Goal: Task Accomplishment & Management: Complete application form

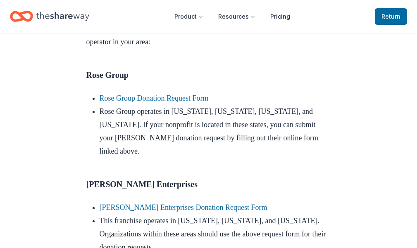
scroll to position [455, 0]
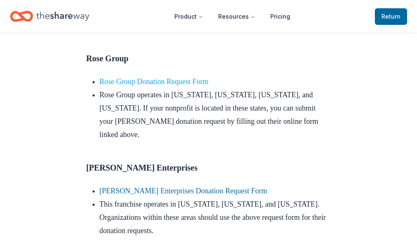
click at [193, 86] on link "Rose Group Donation Request Form" at bounding box center [154, 81] width 109 height 8
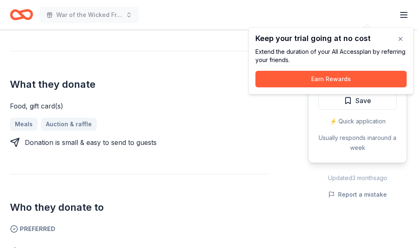
scroll to position [152, 0]
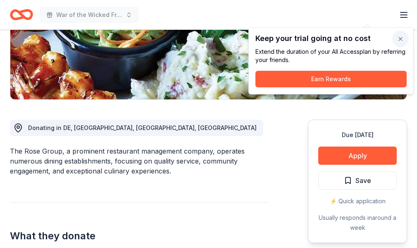
click at [402, 37] on button "button" at bounding box center [400, 39] width 17 height 17
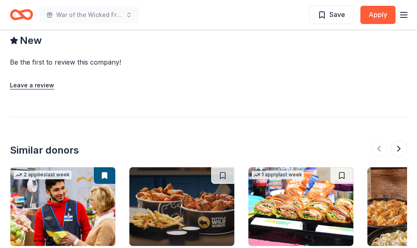
scroll to position [909, 0]
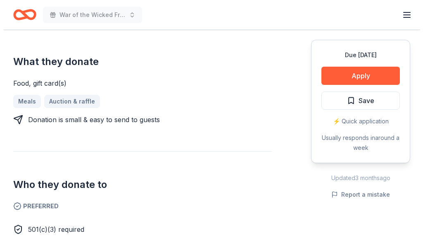
scroll to position [322, 0]
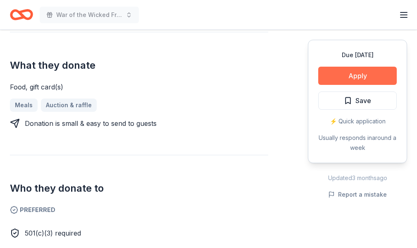
click at [340, 74] on button "Apply" at bounding box center [357, 76] width 79 height 18
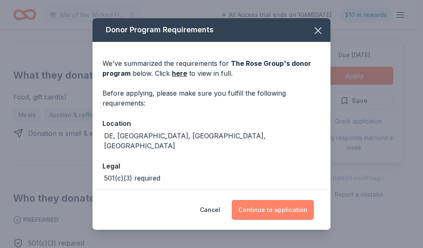
click at [270, 207] on button "Continue to application" at bounding box center [273, 210] width 82 height 20
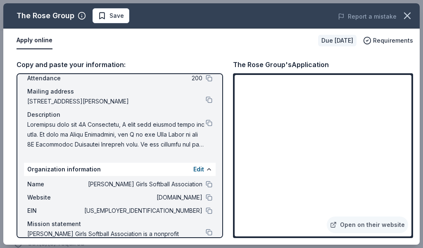
scroll to position [82, 0]
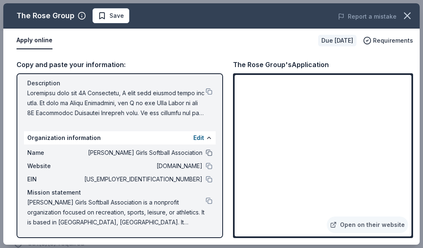
click at [206, 152] on button at bounding box center [209, 152] width 7 height 7
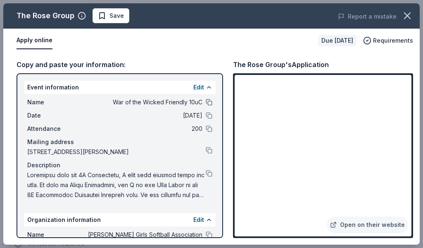
click at [206, 101] on button at bounding box center [209, 102] width 7 height 7
click at [206, 233] on button at bounding box center [209, 234] width 7 height 7
click at [206, 150] on button at bounding box center [209, 150] width 7 height 7
click at [206, 149] on button at bounding box center [209, 150] width 7 height 7
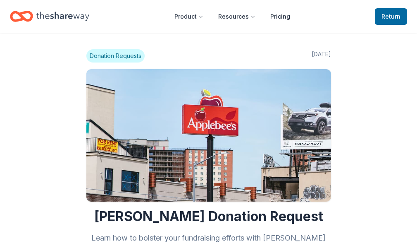
click at [65, 13] on icon "Home" at bounding box center [62, 16] width 53 height 17
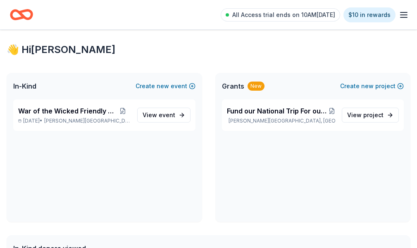
click at [0, 0] on icon "Home" at bounding box center [0, 0] width 0 height 0
click at [175, 118] on span "event" at bounding box center [167, 114] width 17 height 7
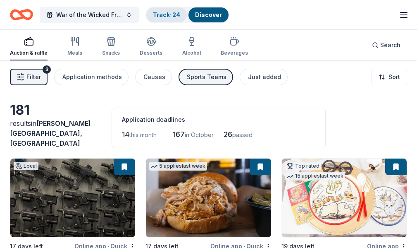
click at [167, 22] on div "Track · 24" at bounding box center [166, 14] width 41 height 15
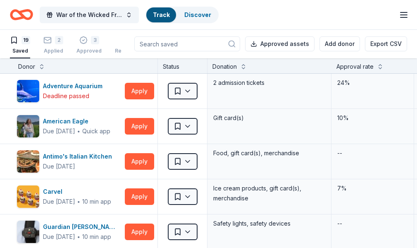
scroll to position [7, 0]
click at [97, 42] on div "3" at bounding box center [95, 40] width 8 height 8
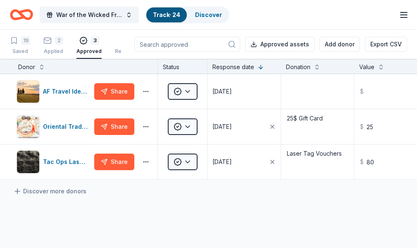
click at [126, 228] on div "AF Travel Ideas Share Approved 09/11/2025 $ Electronic Oriental Trading Share A…" at bounding box center [330, 204] width 661 height 261
click at [24, 55] on div "Saved" at bounding box center [20, 51] width 20 height 7
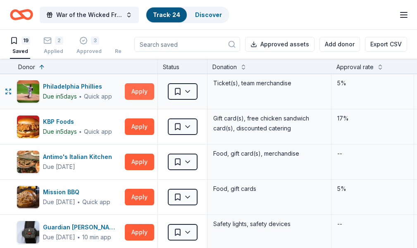
click at [142, 100] on button "Apply" at bounding box center [139, 91] width 29 height 17
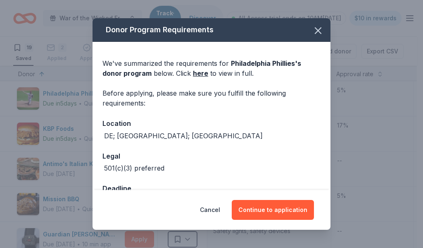
click at [270, 221] on div "Cancel Continue to application" at bounding box center [212, 210] width 238 height 40
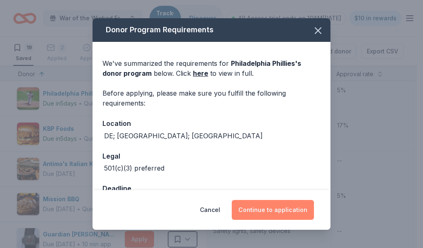
click at [271, 211] on button "Continue to application" at bounding box center [273, 210] width 82 height 20
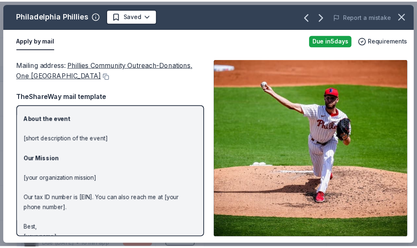
scroll to position [110, 0]
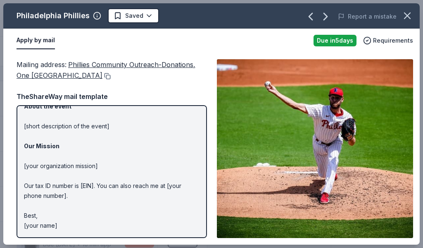
click at [111, 78] on button at bounding box center [107, 76] width 8 height 7
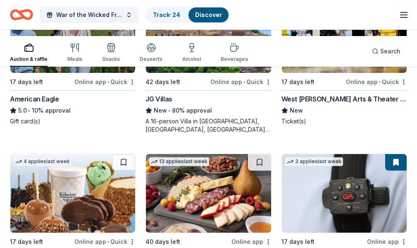
scroll to position [1848, 0]
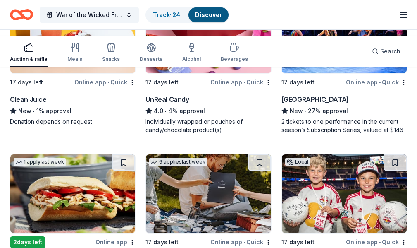
scroll to position [4066, 0]
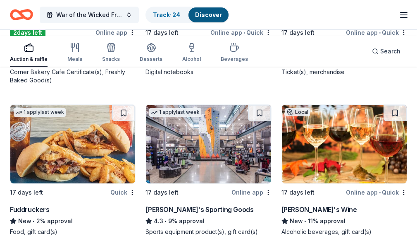
scroll to position [4370, 0]
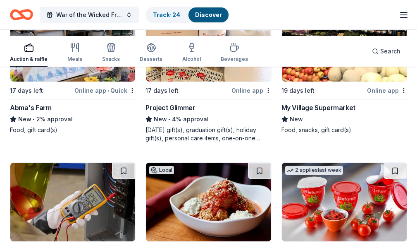
scroll to position [4836, 0]
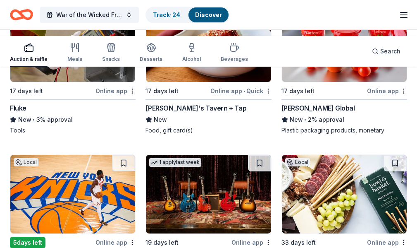
scroll to position [4988, 0]
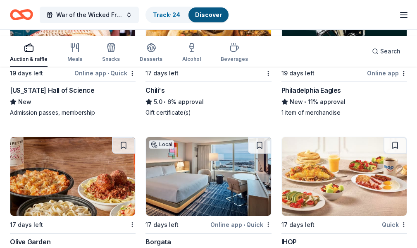
scroll to position [5780, 0]
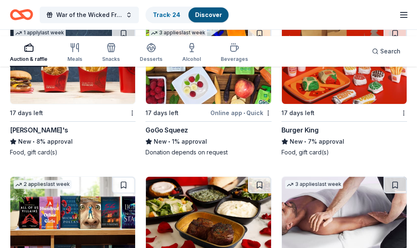
scroll to position [6514, 0]
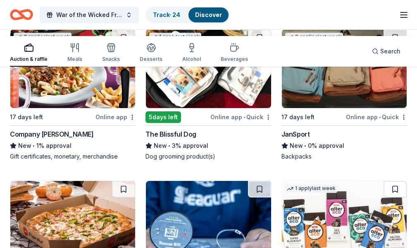
scroll to position [6965, 0]
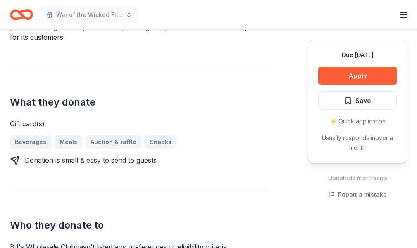
scroll to position [303, 0]
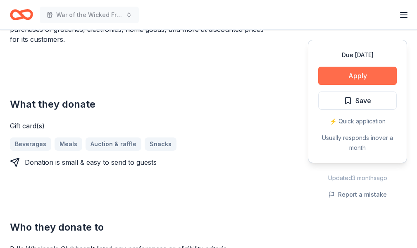
click at [359, 79] on button "Apply" at bounding box center [357, 76] width 79 height 18
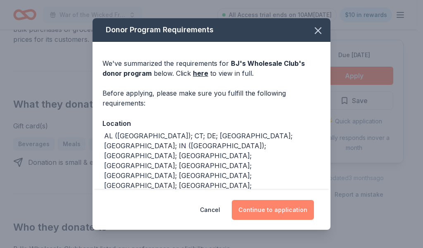
click at [252, 205] on button "Continue to application" at bounding box center [273, 210] width 82 height 20
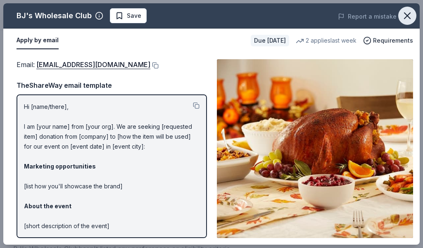
click at [407, 13] on icon "button" at bounding box center [408, 16] width 12 height 12
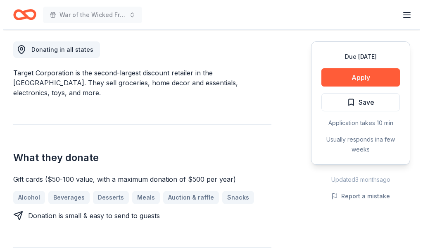
scroll to position [303, 0]
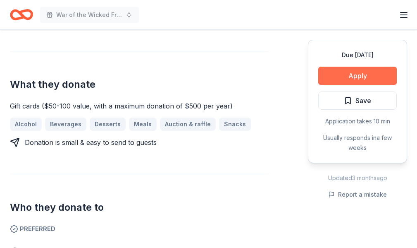
click at [375, 73] on button "Apply" at bounding box center [357, 76] width 79 height 18
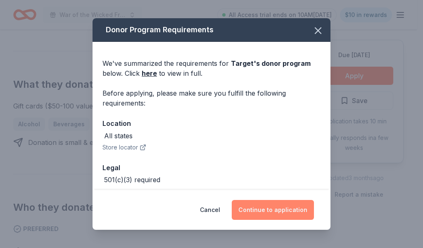
click at [260, 204] on button "Continue to application" at bounding box center [273, 210] width 82 height 20
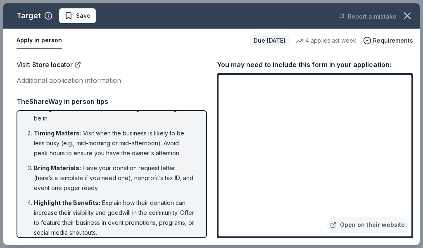
scroll to position [0, 0]
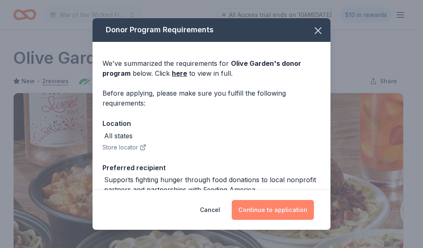
scroll to position [152, 0]
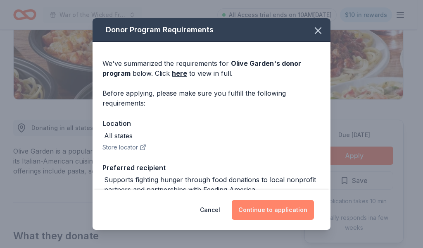
click at [292, 210] on button "Continue to application" at bounding box center [273, 210] width 82 height 20
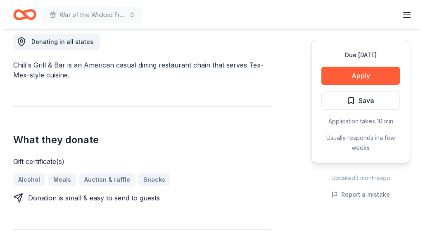
scroll to position [303, 0]
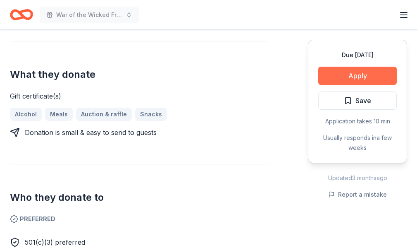
click at [368, 67] on button "Apply" at bounding box center [357, 76] width 79 height 18
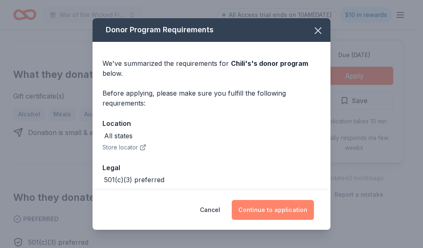
click at [288, 208] on button "Continue to application" at bounding box center [273, 210] width 82 height 20
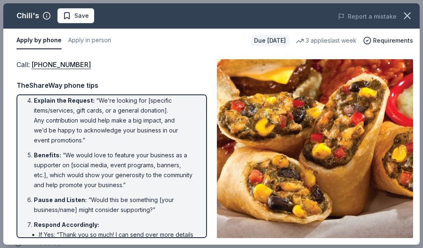
scroll to position [152, 0]
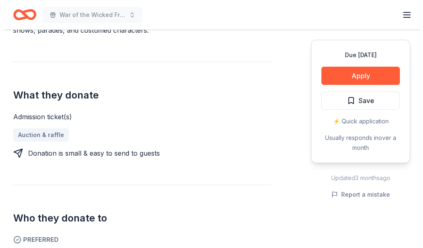
scroll to position [301, 0]
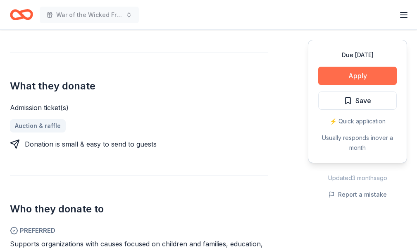
click at [388, 78] on button "Apply" at bounding box center [357, 76] width 79 height 18
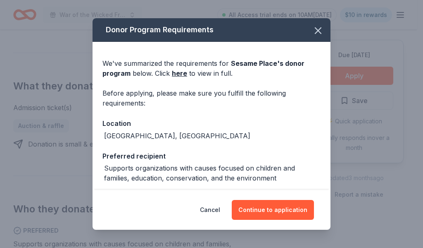
click at [292, 220] on div "Cancel Continue to application" at bounding box center [212, 210] width 238 height 40
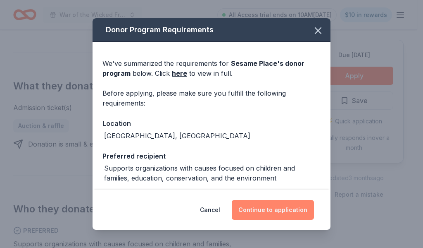
click at [292, 212] on button "Continue to application" at bounding box center [273, 210] width 82 height 20
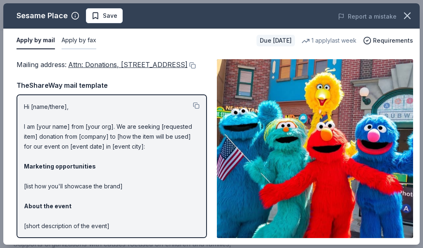
click at [75, 38] on button "Apply by fax" at bounding box center [79, 40] width 35 height 17
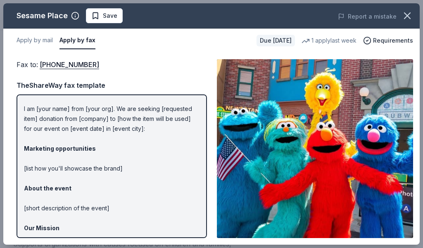
scroll to position [0, 0]
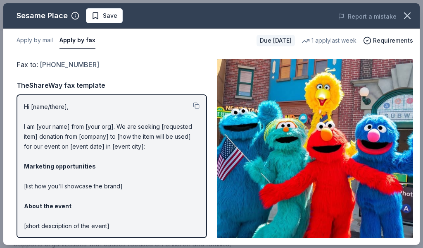
drag, startPoint x: 86, startPoint y: 61, endPoint x: 41, endPoint y: 59, distance: 45.1
click at [42, 59] on div "Fax to : (215) 741-5307" at bounding box center [112, 64] width 191 height 11
drag, startPoint x: 49, startPoint y: 62, endPoint x: 168, endPoint y: 67, distance: 119.2
click at [169, 68] on div "Fax to : (215) 741-5307" at bounding box center [112, 64] width 191 height 11
drag, startPoint x: 91, startPoint y: 65, endPoint x: 36, endPoint y: 59, distance: 54.9
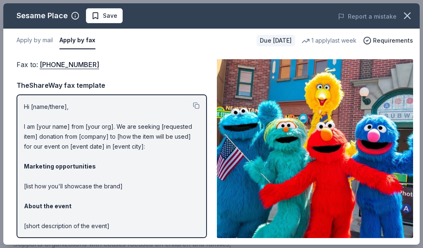
click at [39, 60] on div "Fax to : (215) 741-5307" at bounding box center [112, 64] width 191 height 11
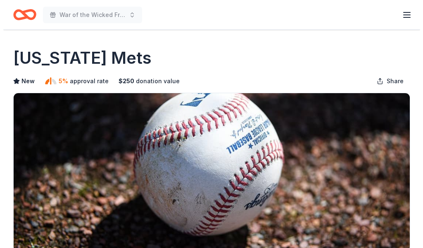
scroll to position [303, 0]
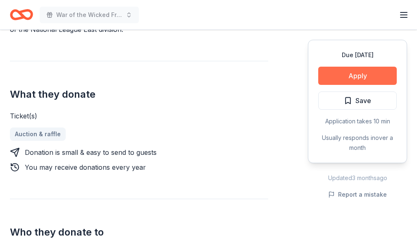
click at [365, 79] on button "Apply" at bounding box center [357, 76] width 79 height 18
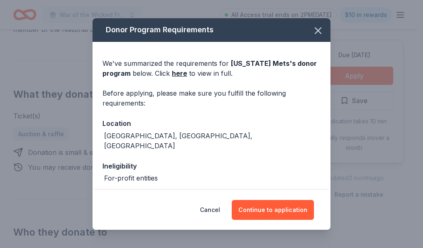
click at [279, 220] on div "Cancel Continue to application" at bounding box center [212, 210] width 238 height 40
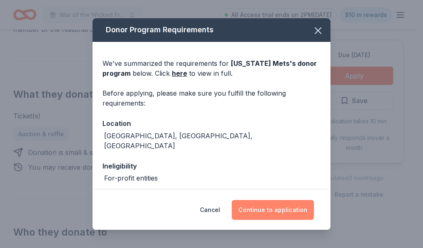
click at [274, 213] on button "Continue to application" at bounding box center [273, 210] width 82 height 20
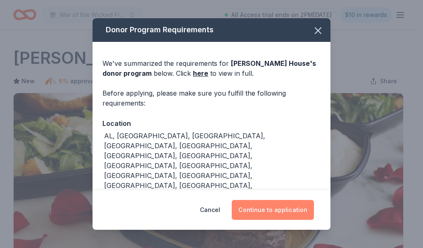
scroll to position [152, 0]
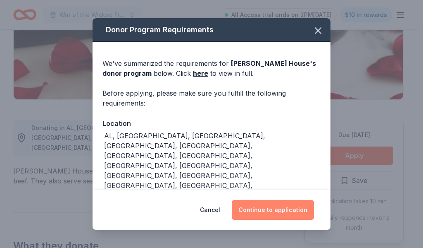
click at [288, 218] on button "Continue to application" at bounding box center [273, 210] width 82 height 20
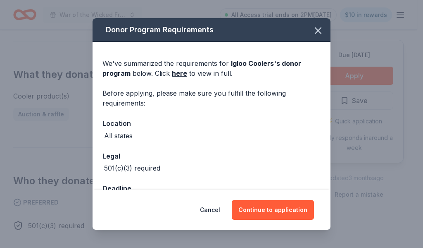
scroll to position [303, 0]
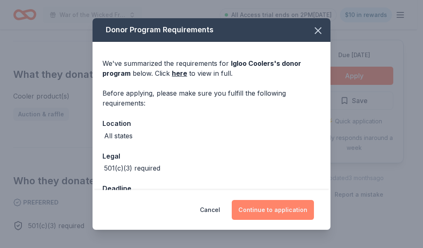
click at [252, 216] on button "Continue to application" at bounding box center [273, 210] width 82 height 20
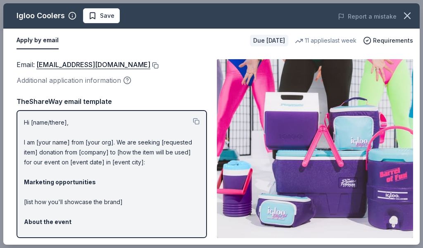
click at [150, 64] on button at bounding box center [154, 65] width 8 height 7
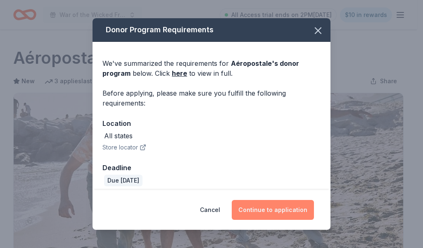
scroll to position [303, 0]
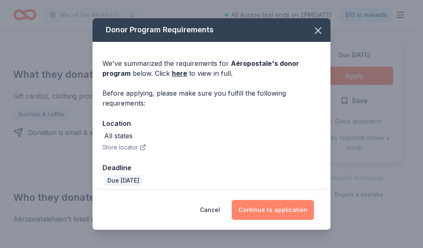
click at [279, 208] on button "Continue to application" at bounding box center [273, 210] width 82 height 20
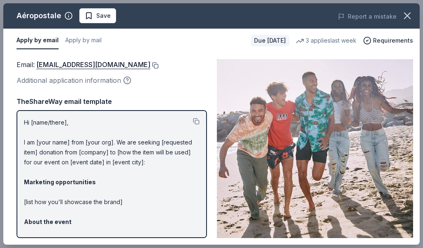
click at [159, 67] on button at bounding box center [154, 65] width 8 height 7
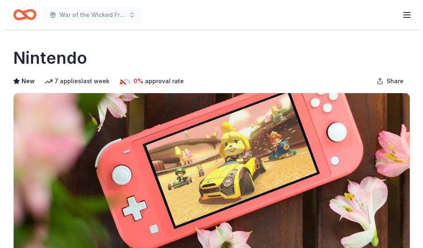
scroll to position [152, 0]
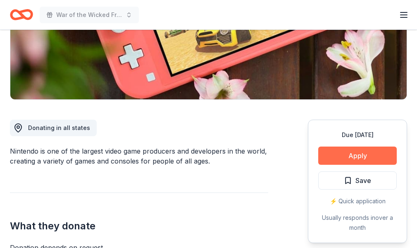
click at [328, 160] on button "Apply" at bounding box center [357, 155] width 79 height 18
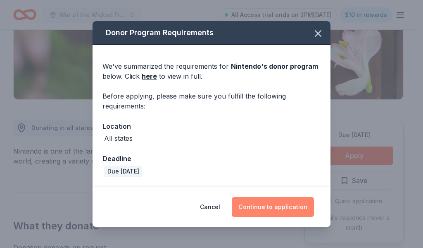
click at [296, 207] on button "Continue to application" at bounding box center [273, 207] width 82 height 20
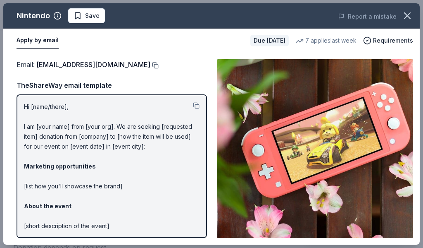
click at [159, 64] on button at bounding box center [154, 65] width 8 height 7
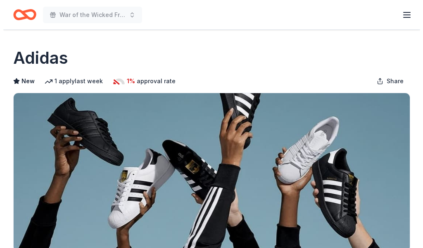
scroll to position [303, 0]
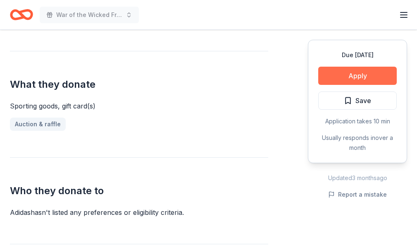
click at [329, 74] on button "Apply" at bounding box center [357, 76] width 79 height 18
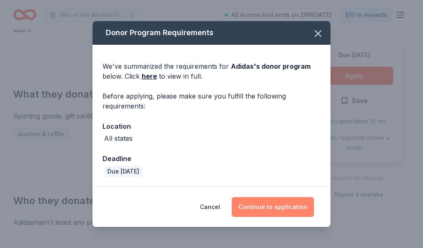
click at [265, 213] on button "Continue to application" at bounding box center [273, 207] width 82 height 20
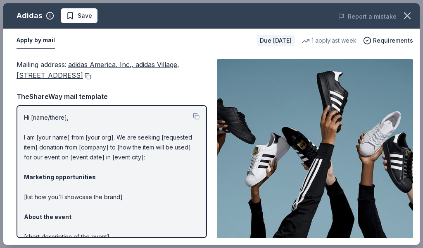
click at [91, 76] on button at bounding box center [87, 76] width 8 height 7
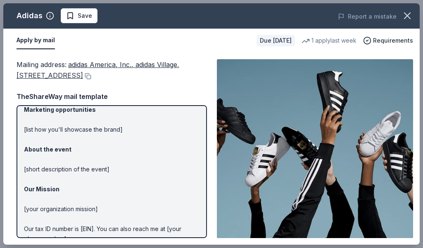
scroll to position [0, 0]
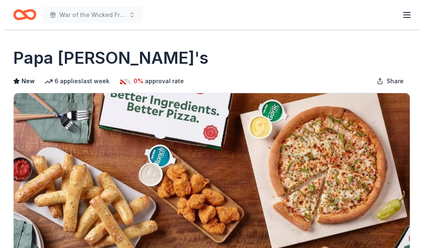
scroll to position [303, 0]
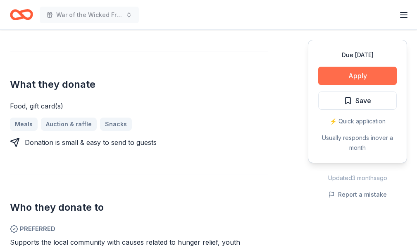
click at [326, 77] on button "Apply" at bounding box center [357, 76] width 79 height 18
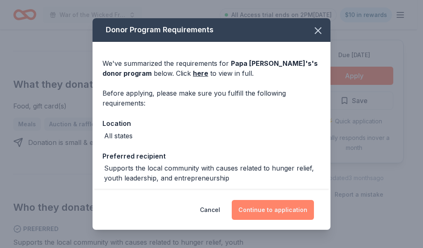
click at [276, 208] on button "Continue to application" at bounding box center [273, 210] width 82 height 20
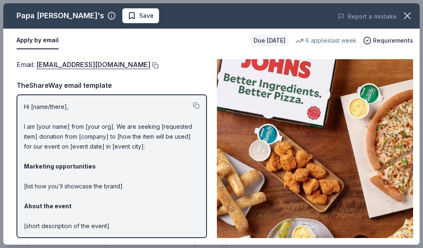
click at [150, 64] on button at bounding box center [154, 65] width 8 height 7
